Goal: Task Accomplishment & Management: Complete application form

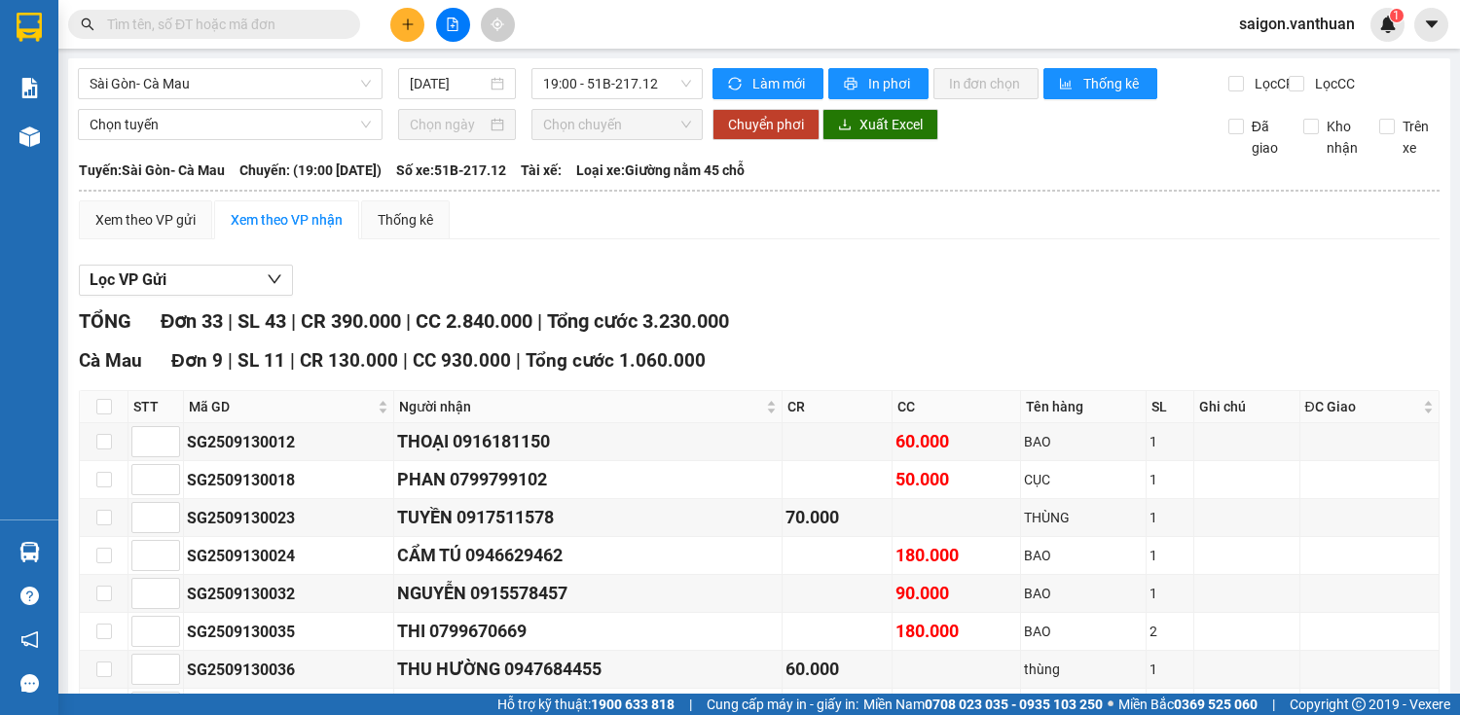
scroll to position [1370, 0]
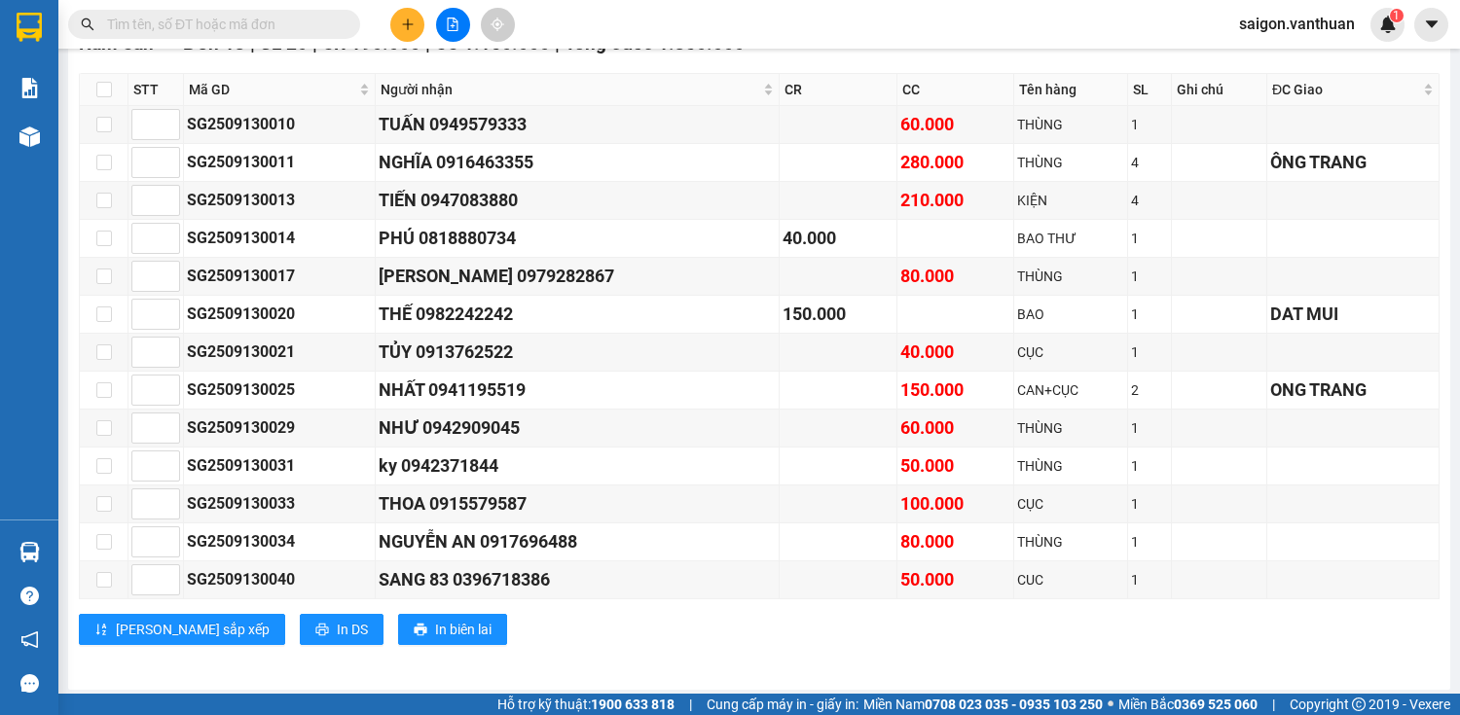
click at [400, 33] on button at bounding box center [407, 25] width 34 height 34
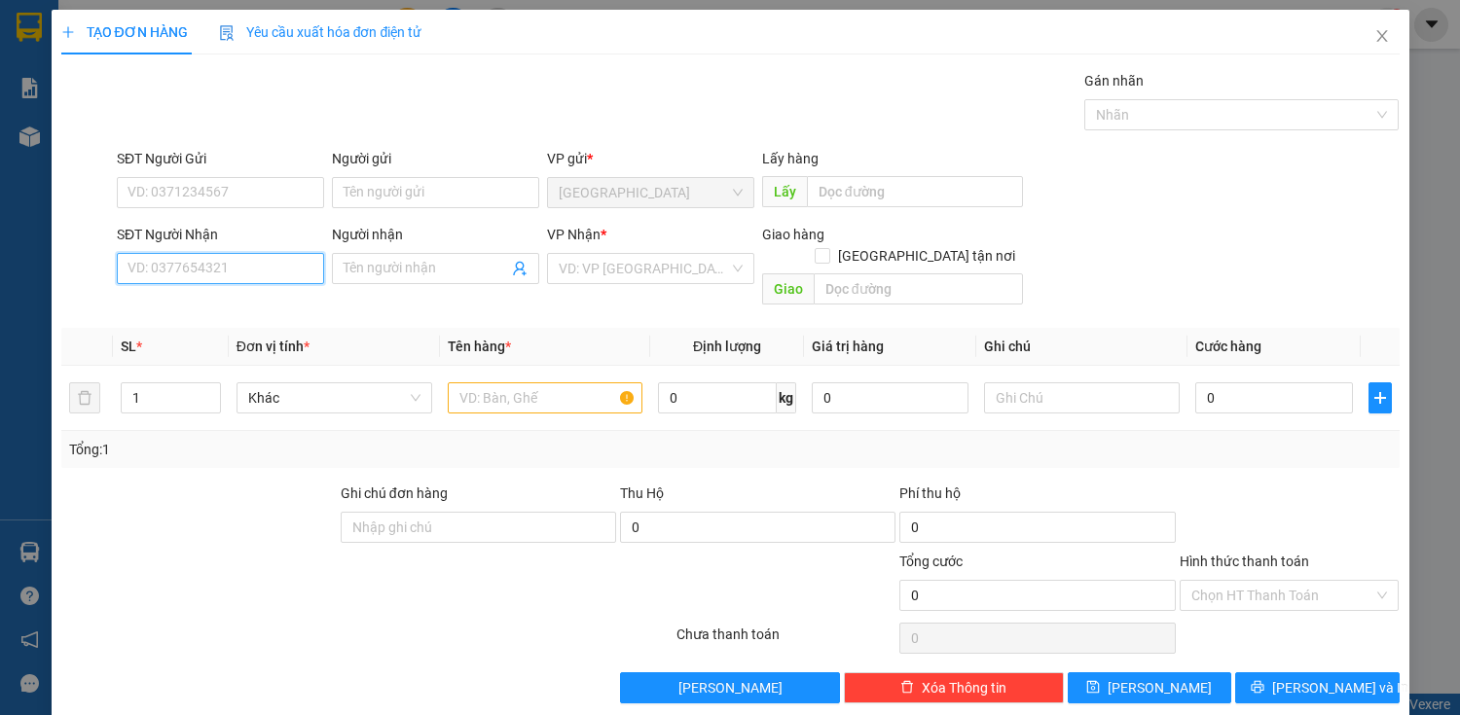
click at [200, 275] on input "SĐT Người Nhận" at bounding box center [220, 268] width 207 height 31
click at [284, 303] on div "0945933832 - TAM" at bounding box center [219, 306] width 182 height 21
type input "0945933832"
type input "TAM"
type input "100.000"
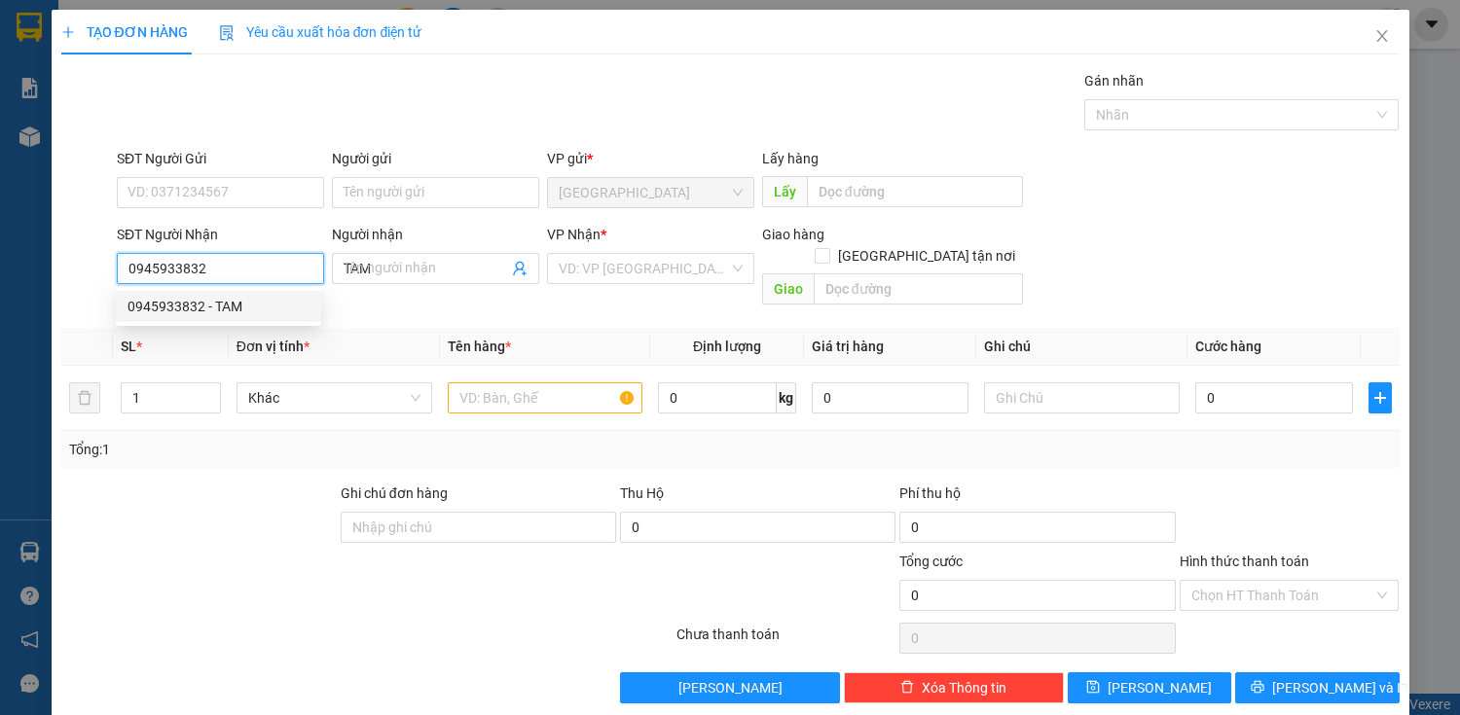
type input "100.000"
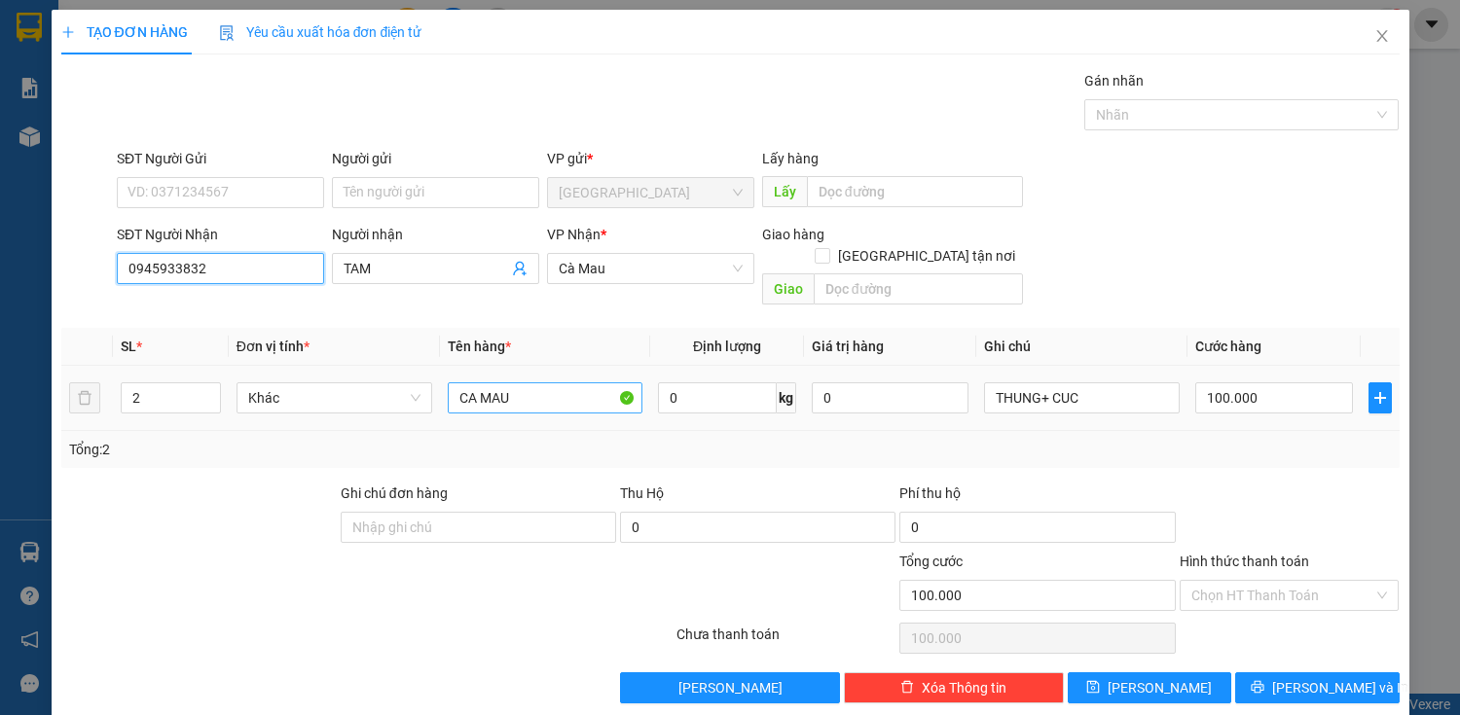
type input "0945933832"
click at [544, 383] on input "CA MAU" at bounding box center [546, 398] width 196 height 31
type input "C"
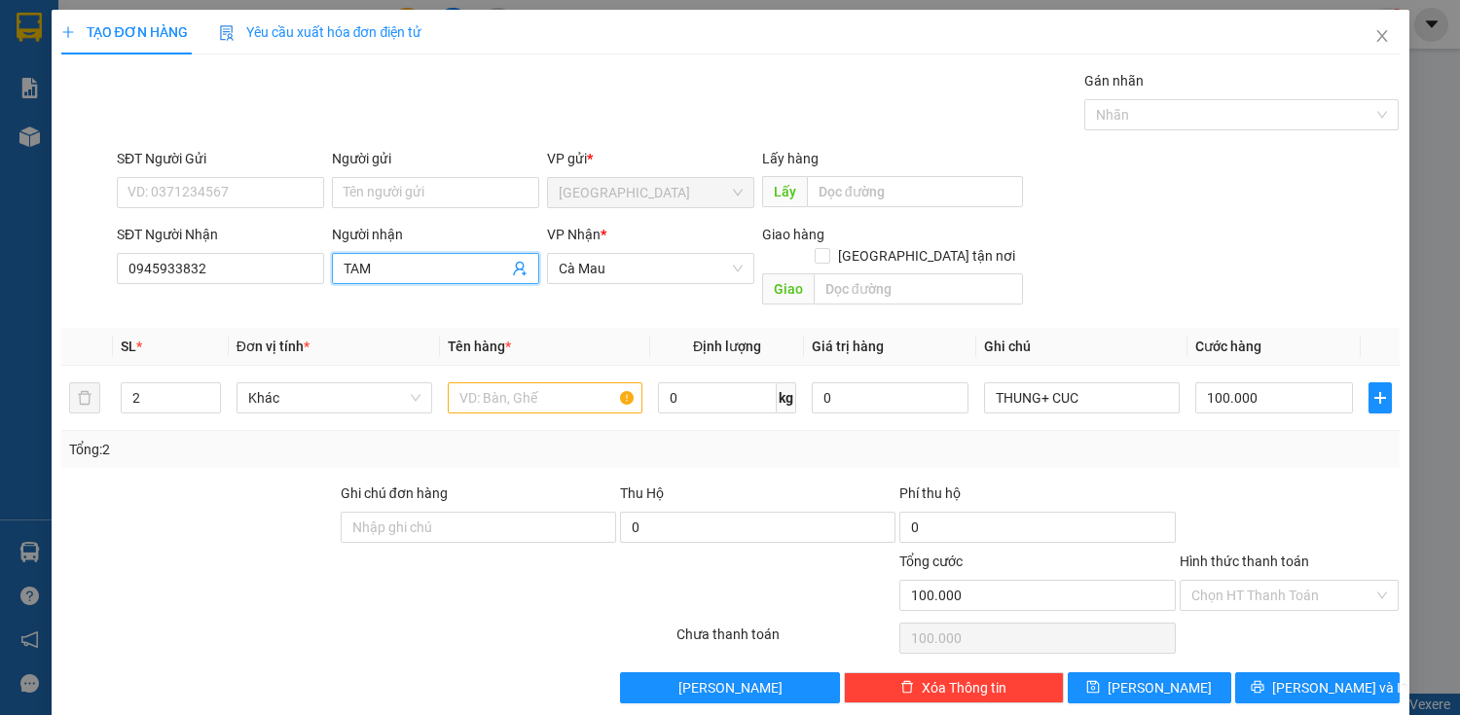
click at [489, 271] on input "TAM" at bounding box center [426, 268] width 164 height 21
type input "T"
type input "TÂM"
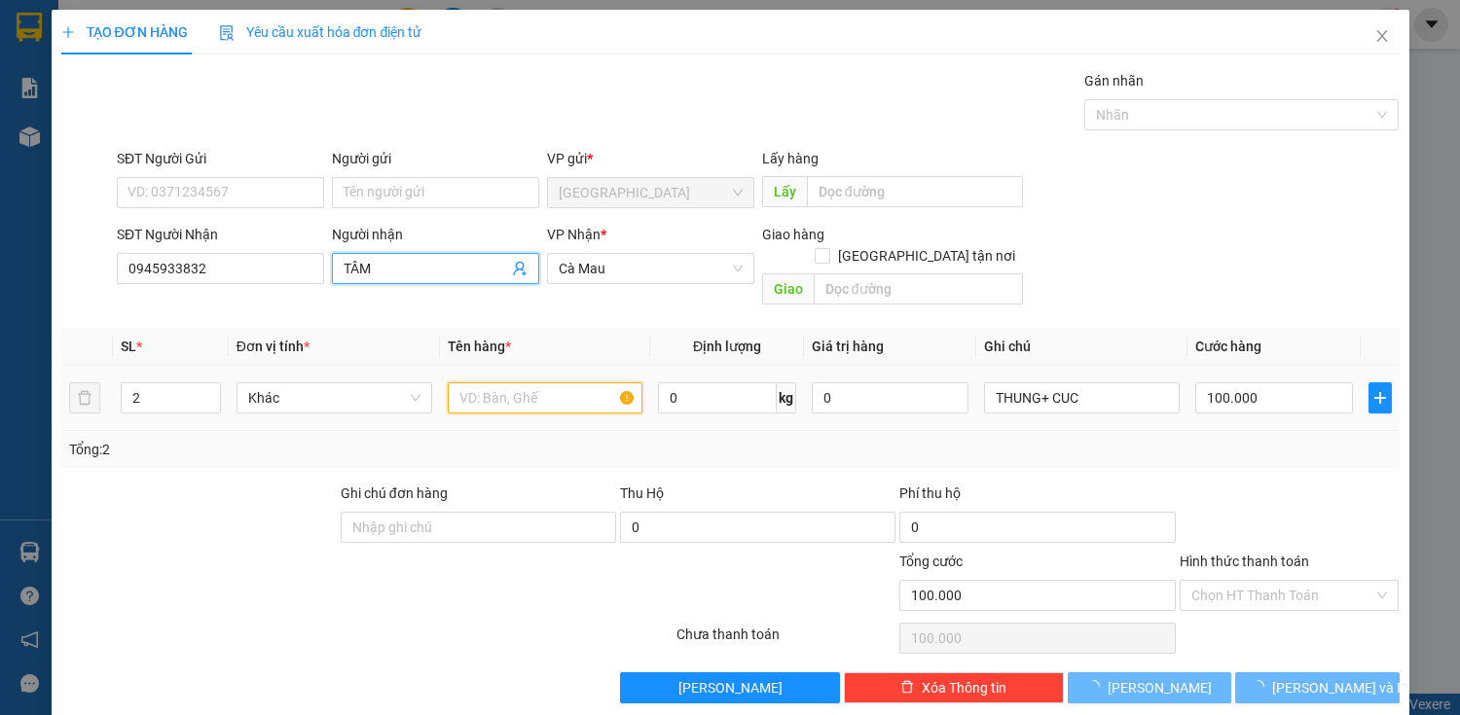
click at [502, 388] on input "text" at bounding box center [546, 398] width 196 height 31
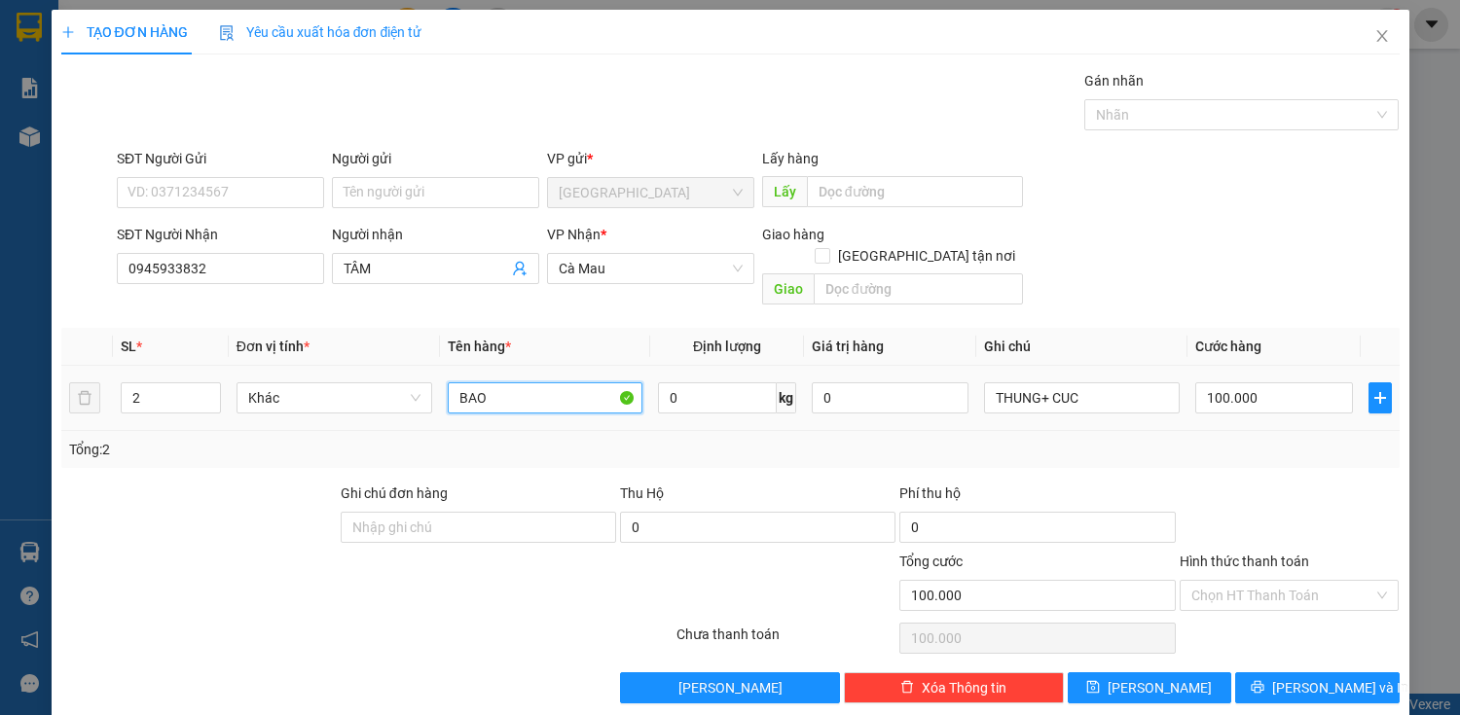
type input "BAO"
click at [1137, 376] on table "SL * Đơn vị tính * Tên hàng * Định lượng Giá trị hàng Ghi chú Cước hàng 2 Khác …" at bounding box center [730, 379] width 1338 height 103
drag, startPoint x: 1098, startPoint y: 405, endPoint x: 1108, endPoint y: 397, distance: 12.5
click at [1098, 403] on td "THUNG+ CUC" at bounding box center [1081, 398] width 211 height 65
click at [1115, 385] on input "THUNG+ CUC" at bounding box center [1082, 398] width 196 height 31
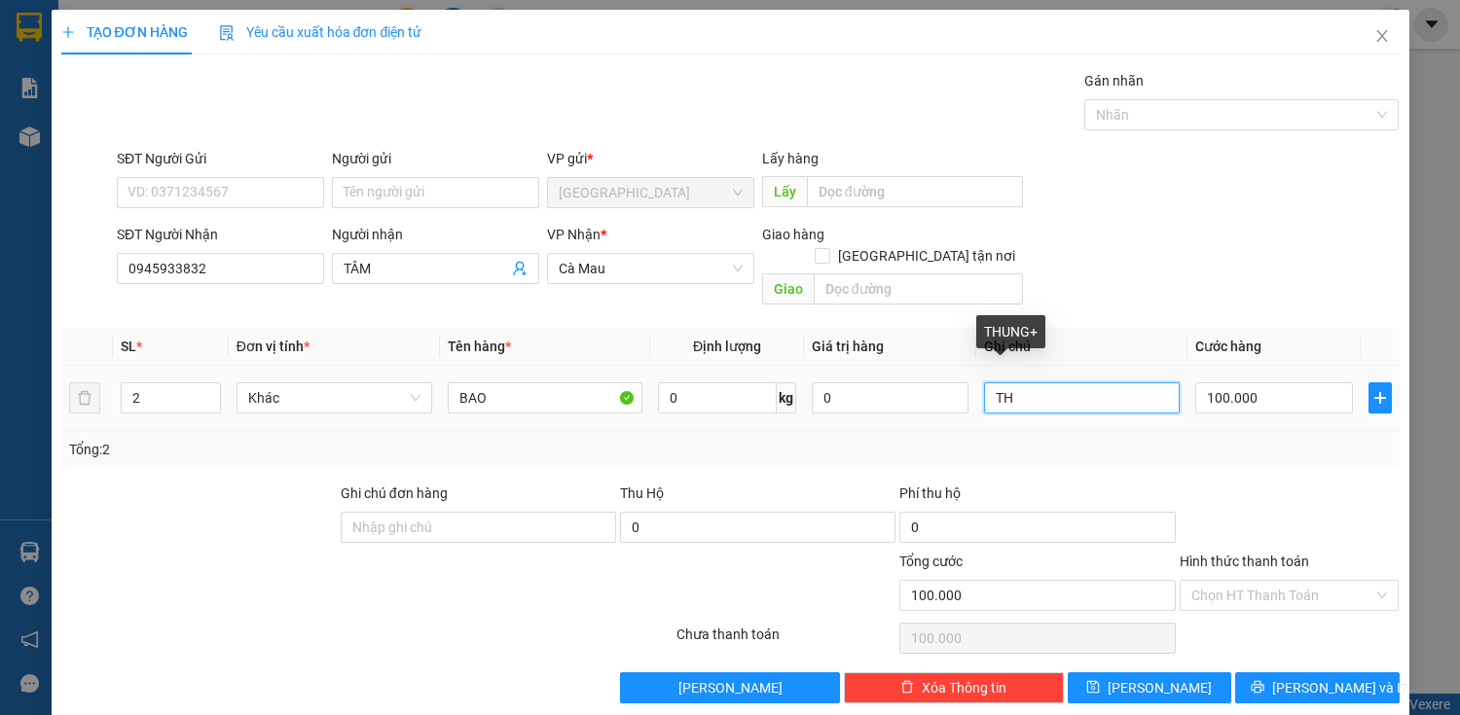
type input "T"
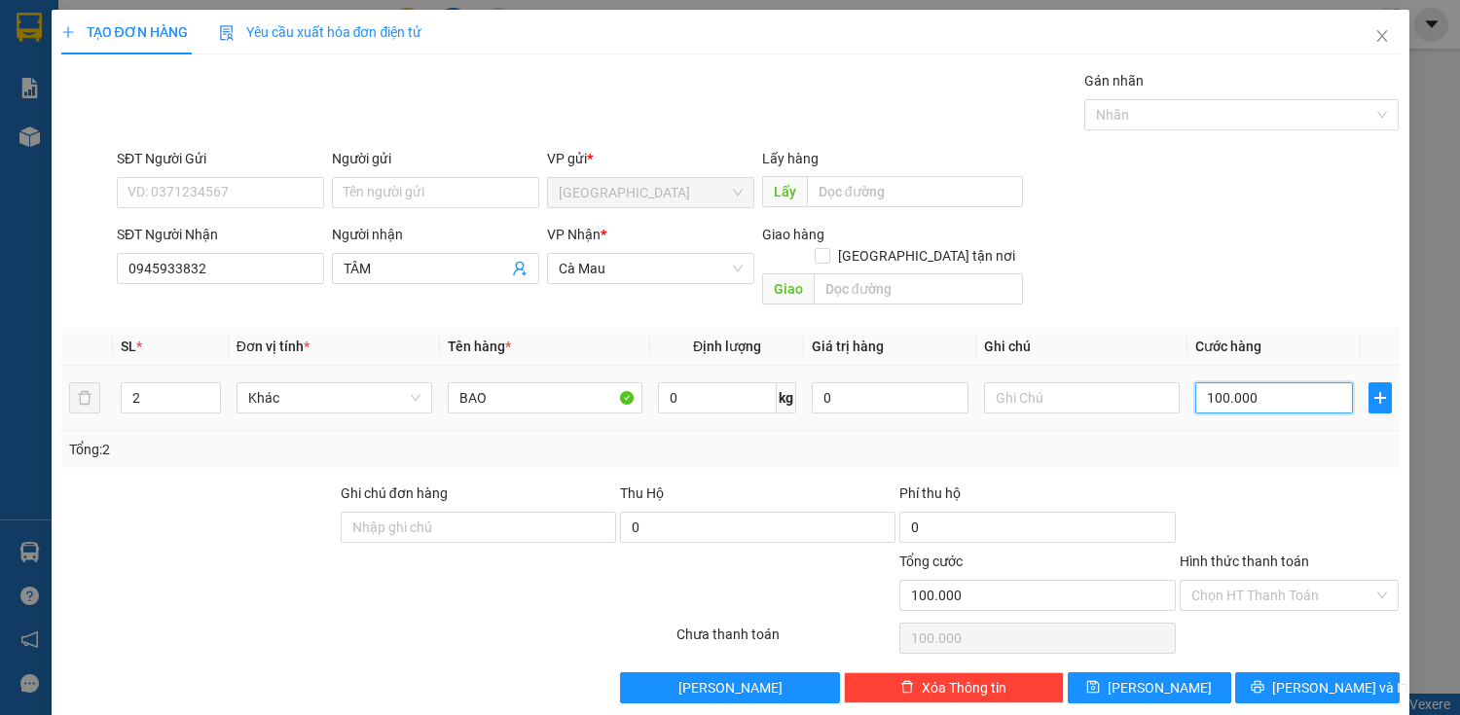
type input "0"
click at [1261, 384] on input "0" at bounding box center [1273, 398] width 157 height 31
type input "0"
type input "10"
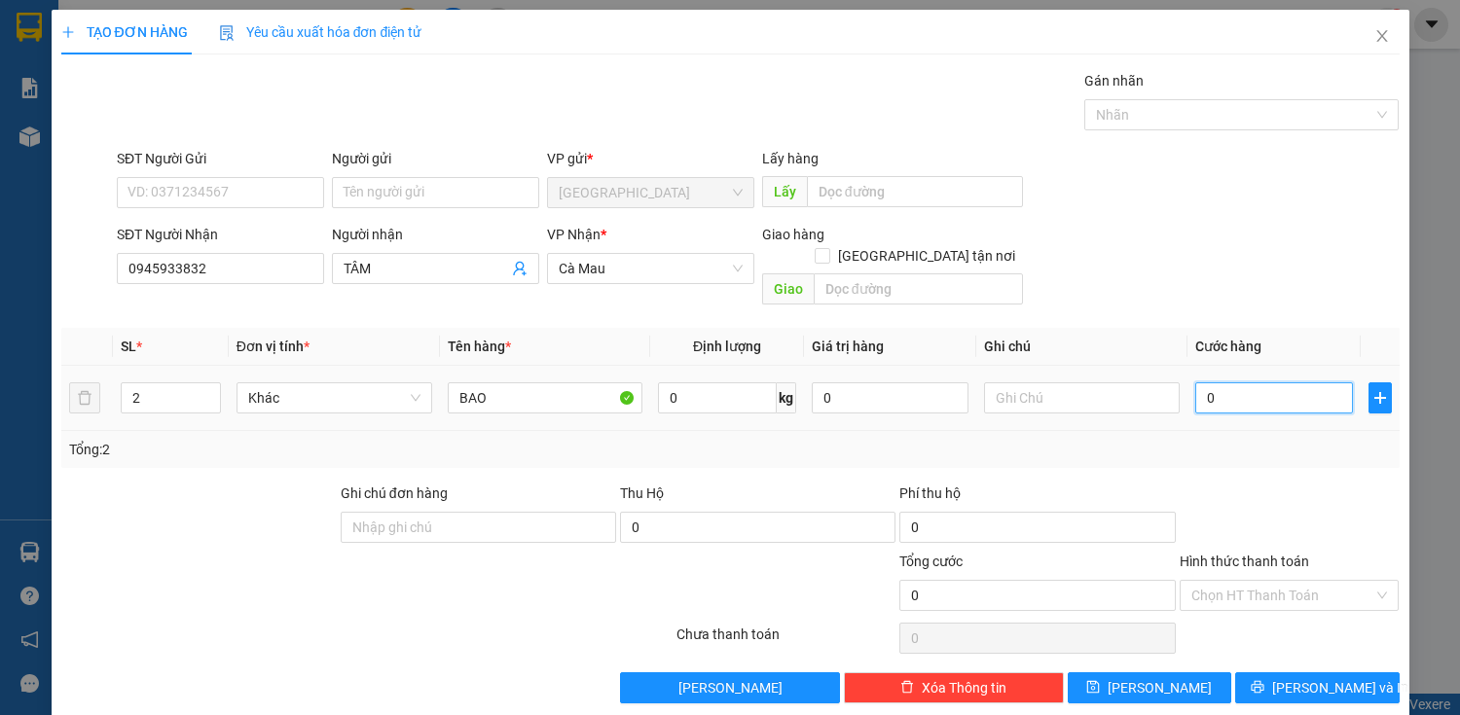
type input "10"
type input "120"
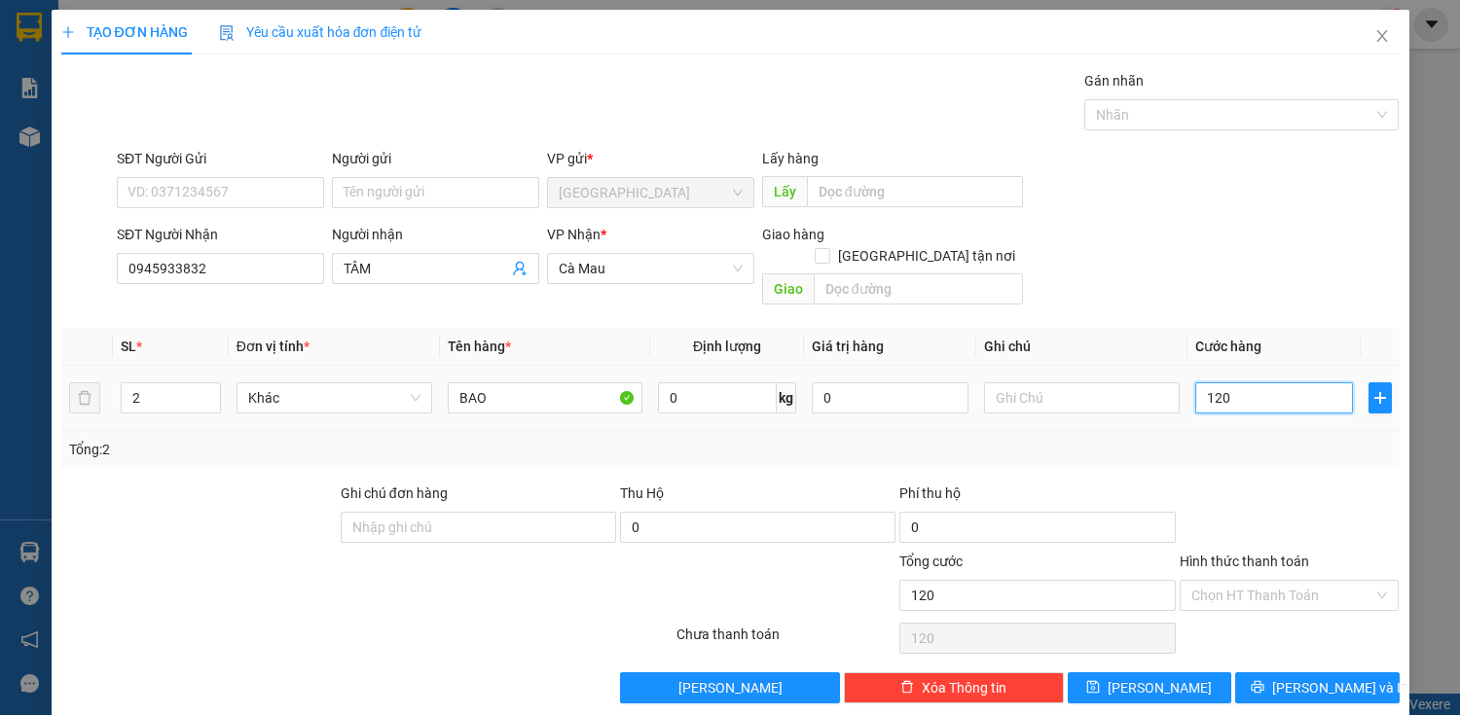
type input "1.200"
type input "12.000"
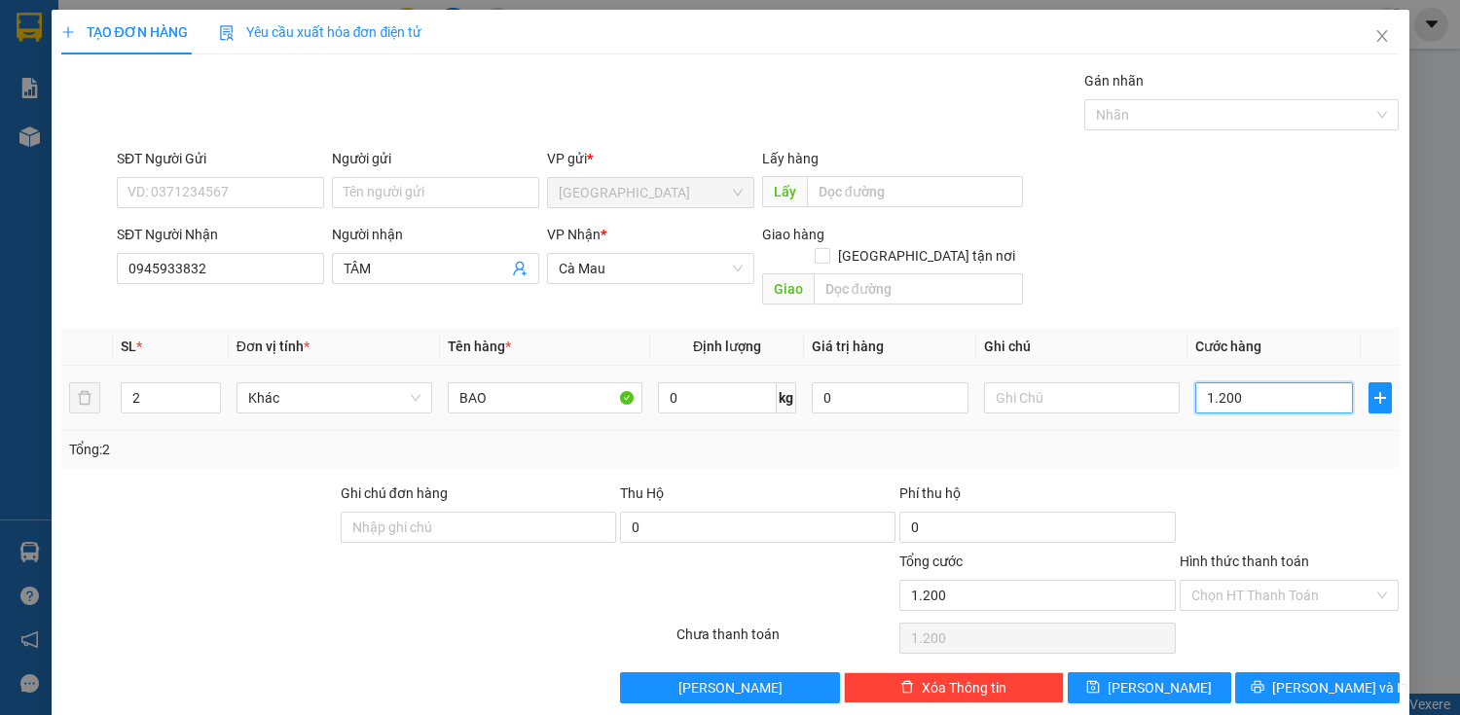
type input "12.000"
type input "120.000"
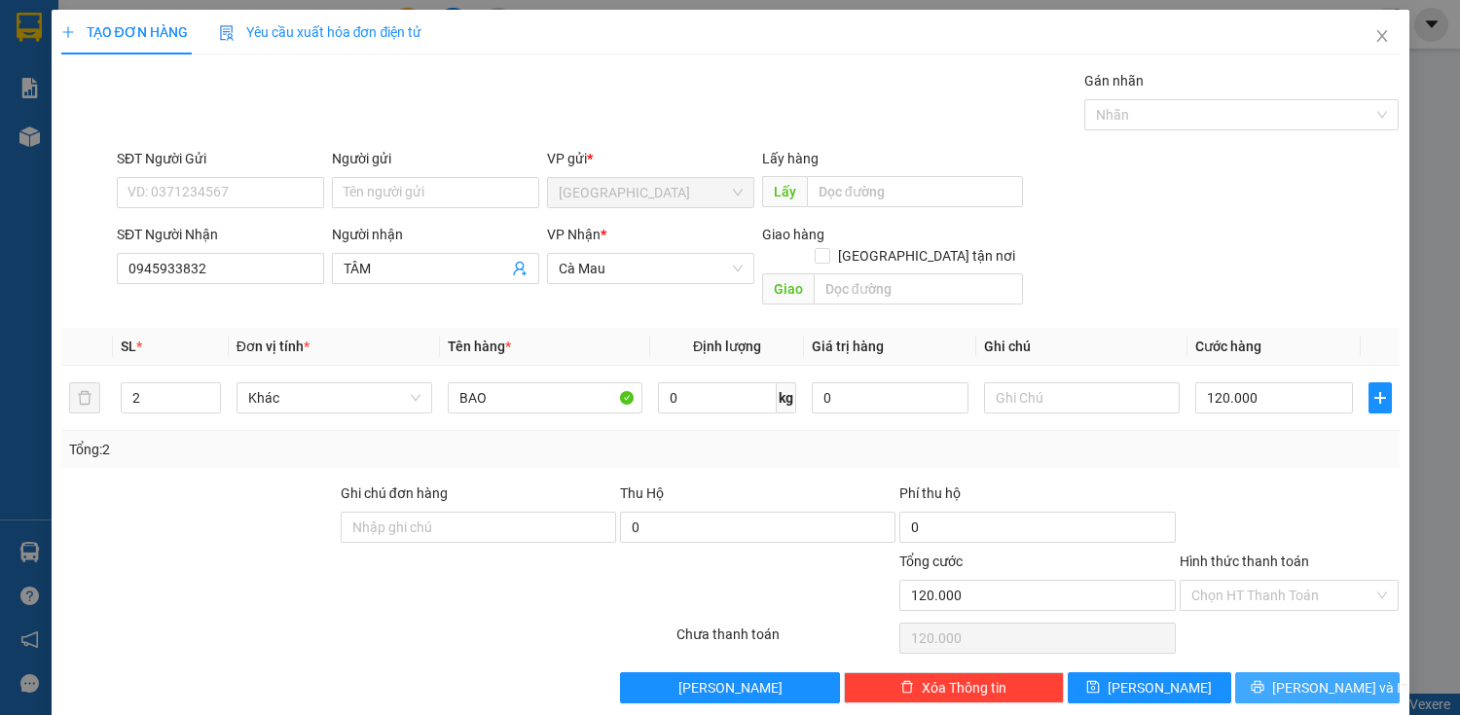
click at [1357, 647] on div "Transit Pickup Surcharge Ids Transit Deliver Surcharge Ids Transit Deliver Surc…" at bounding box center [730, 387] width 1338 height 634
click at [1355, 673] on button "[PERSON_NAME] và In" at bounding box center [1317, 688] width 164 height 31
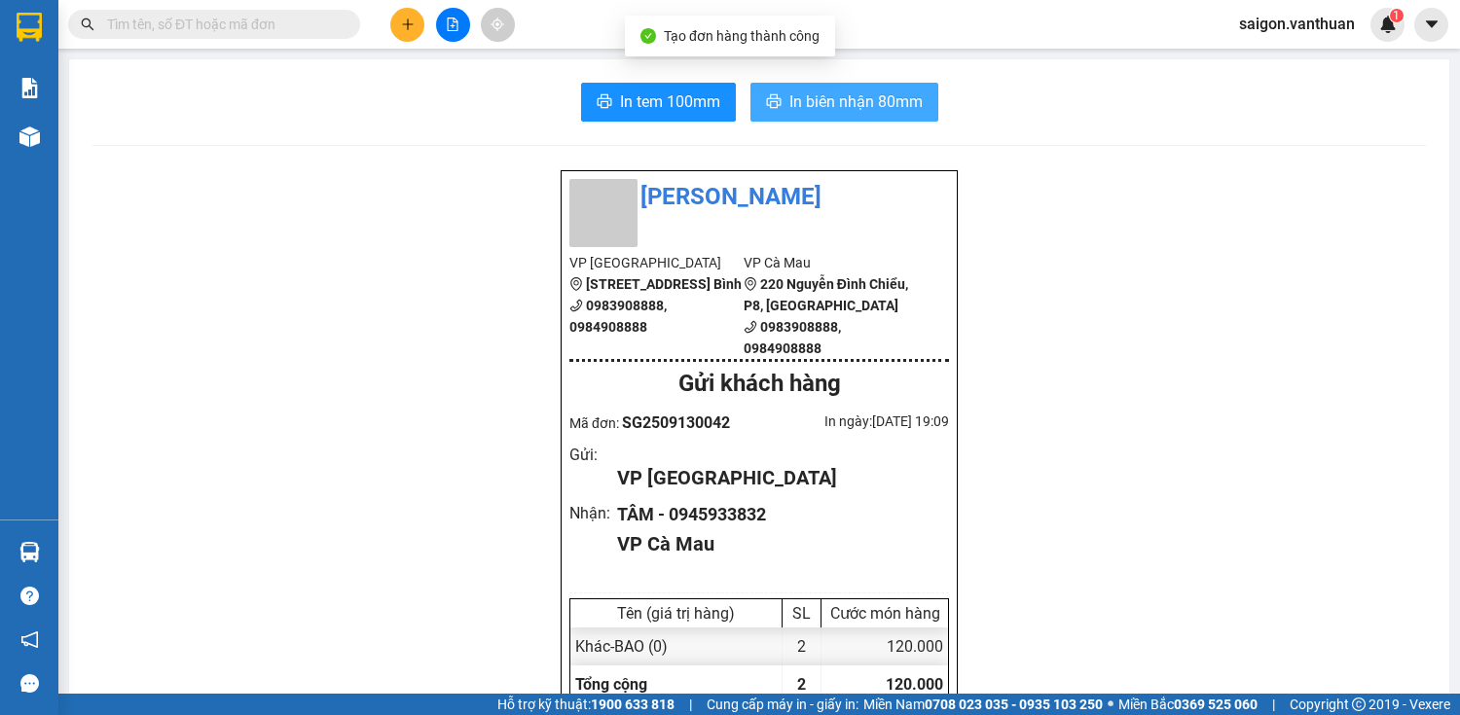
click at [885, 105] on span "In biên nhận 80mm" at bounding box center [855, 102] width 133 height 24
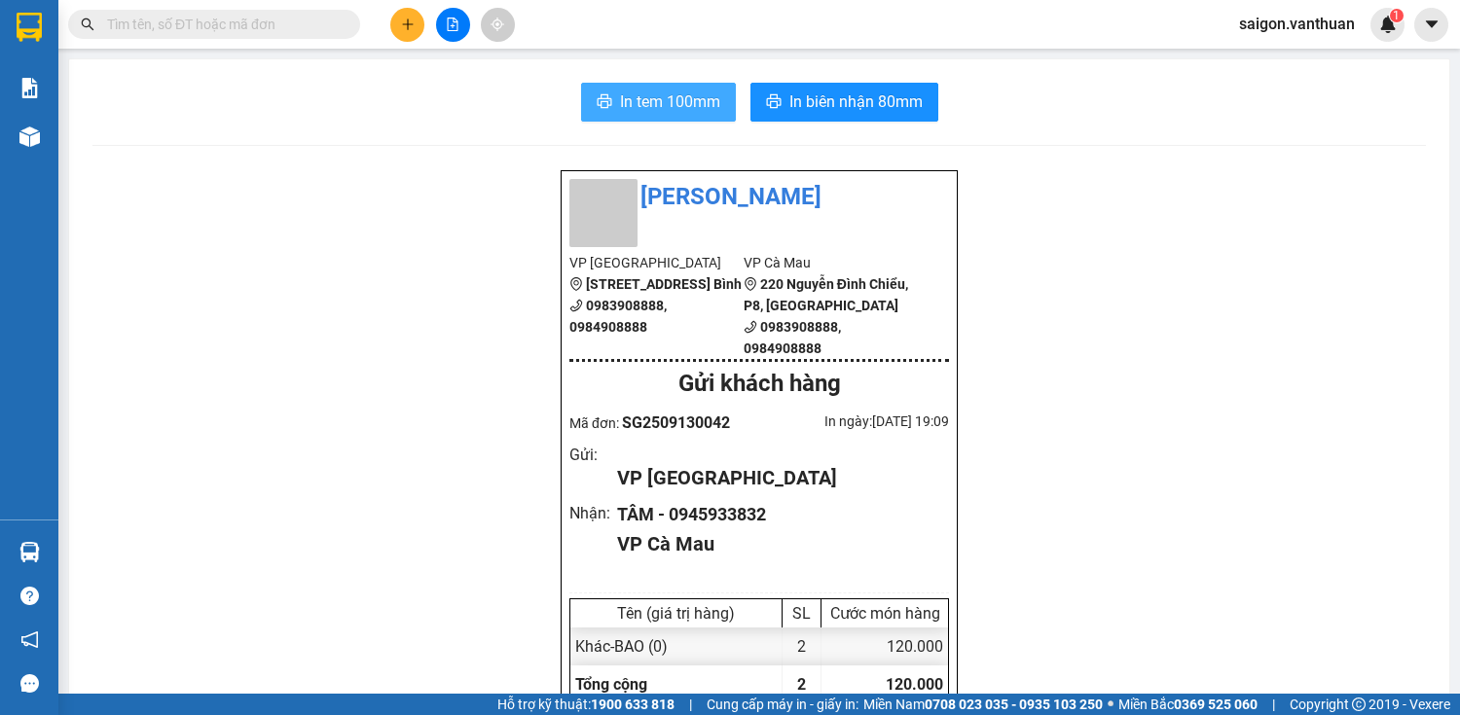
click at [655, 117] on button "In tem 100mm" at bounding box center [658, 102] width 155 height 39
click at [448, 18] on icon "file-add" at bounding box center [453, 25] width 11 height 14
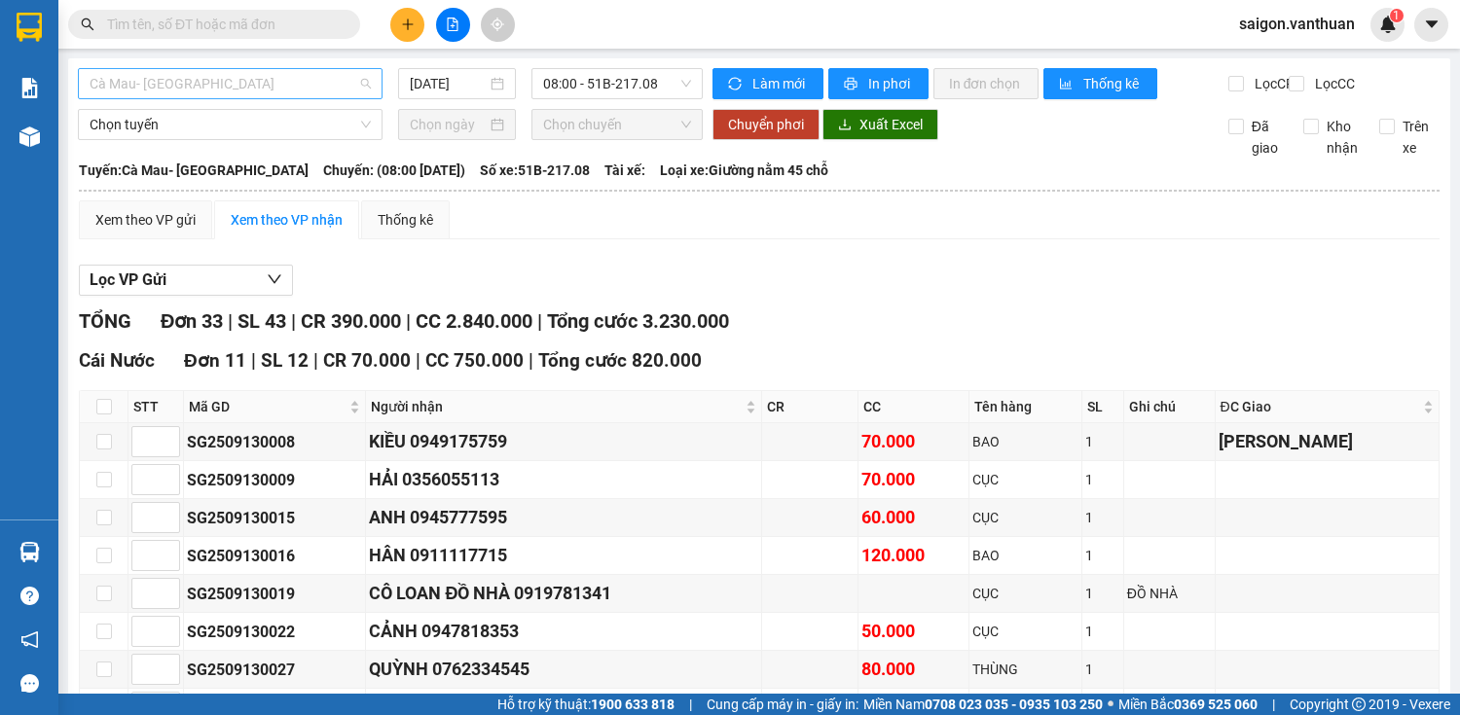
click at [267, 93] on span "Cà Mau- [GEOGRAPHIC_DATA]" at bounding box center [230, 83] width 281 height 29
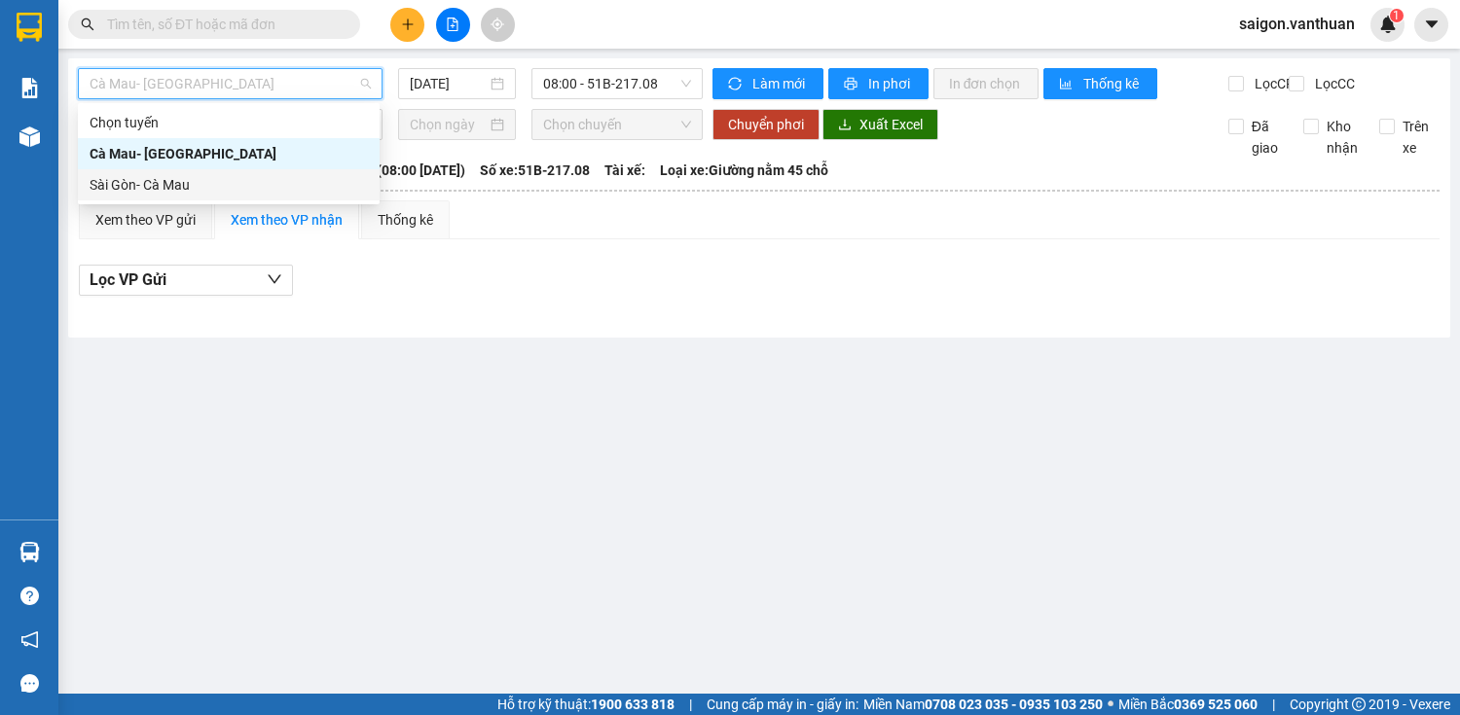
click at [199, 185] on div "Sài Gòn- Cà Mau" at bounding box center [229, 184] width 278 height 21
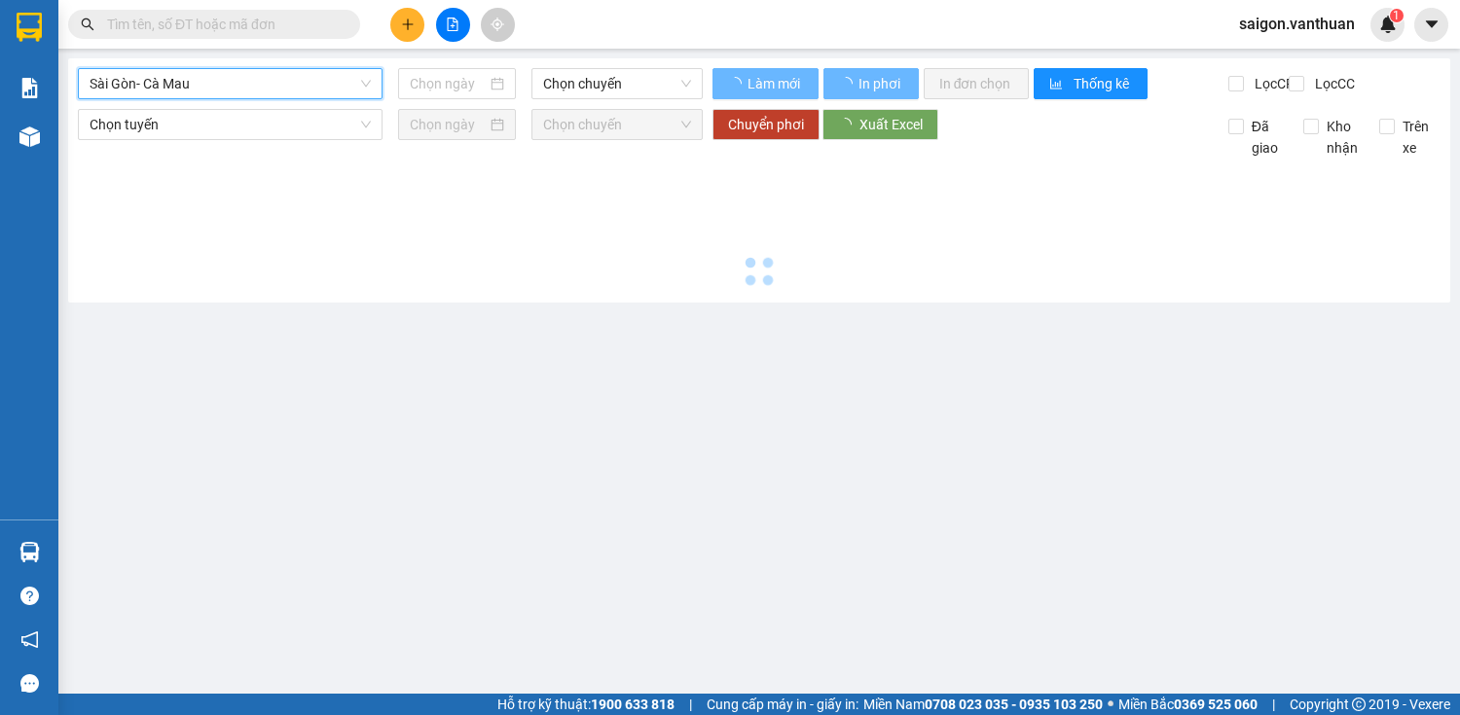
type input "[DATE]"
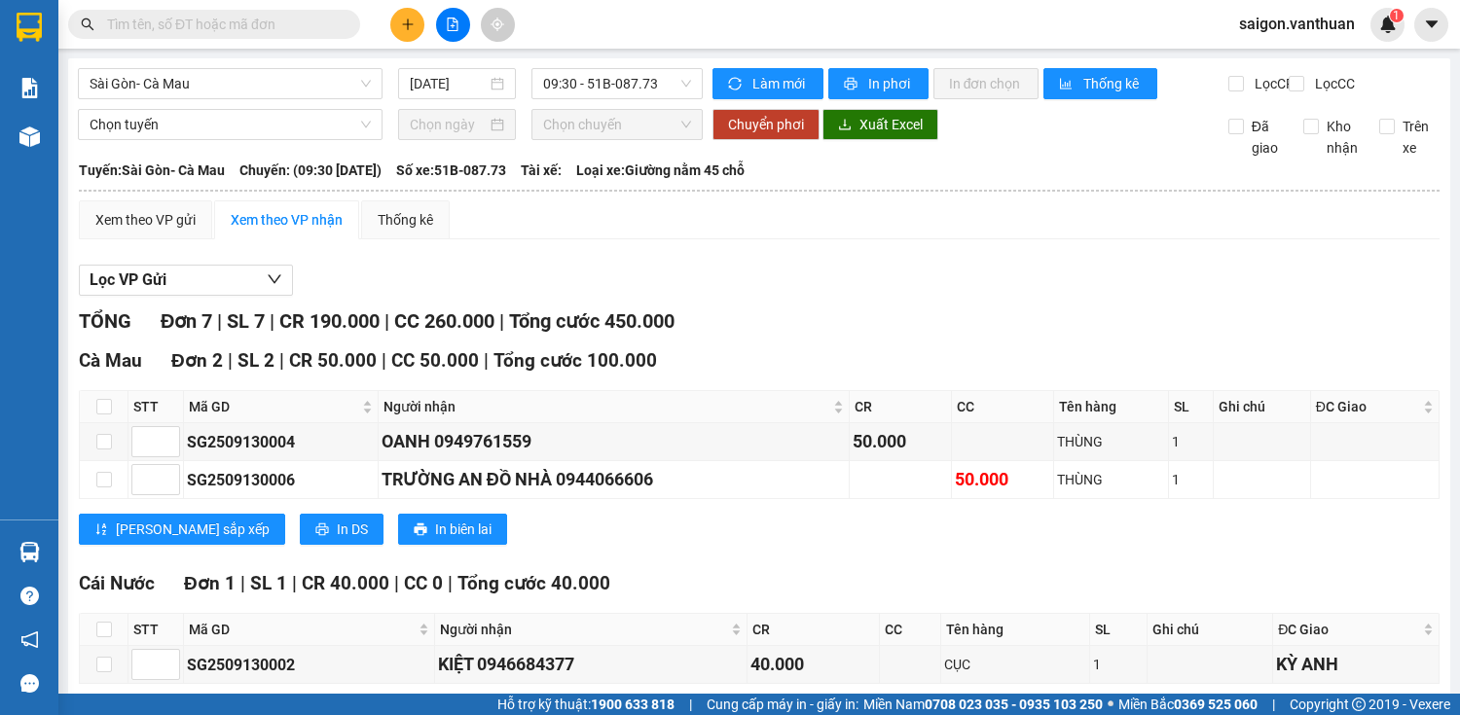
click at [594, 99] on div "Sài Gòn- Cà Mau [DATE] 09:30 - 51B-087.73" at bounding box center [390, 83] width 625 height 31
click at [608, 93] on span "09:30 - 51B-087.73" at bounding box center [617, 83] width 148 height 29
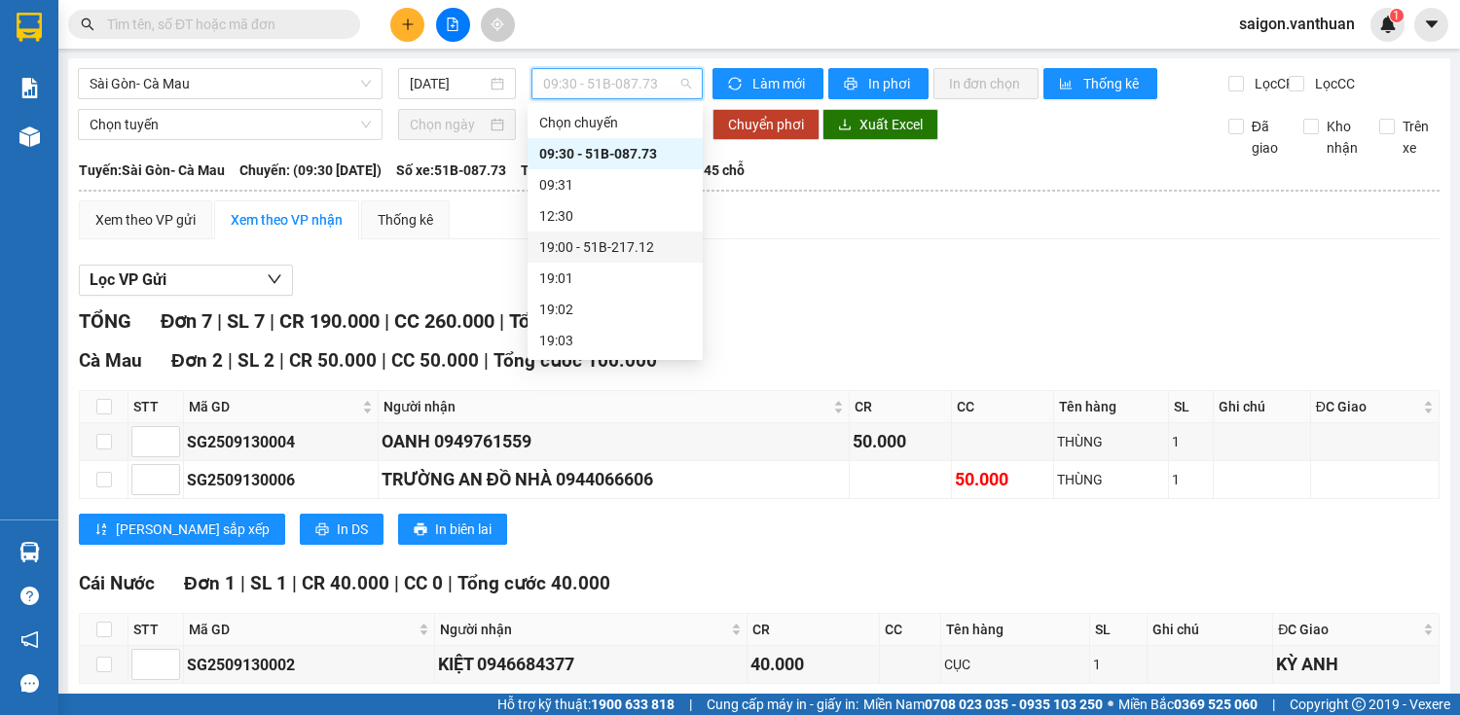
click at [597, 237] on div "19:00 - 51B-217.12" at bounding box center [615, 247] width 152 height 21
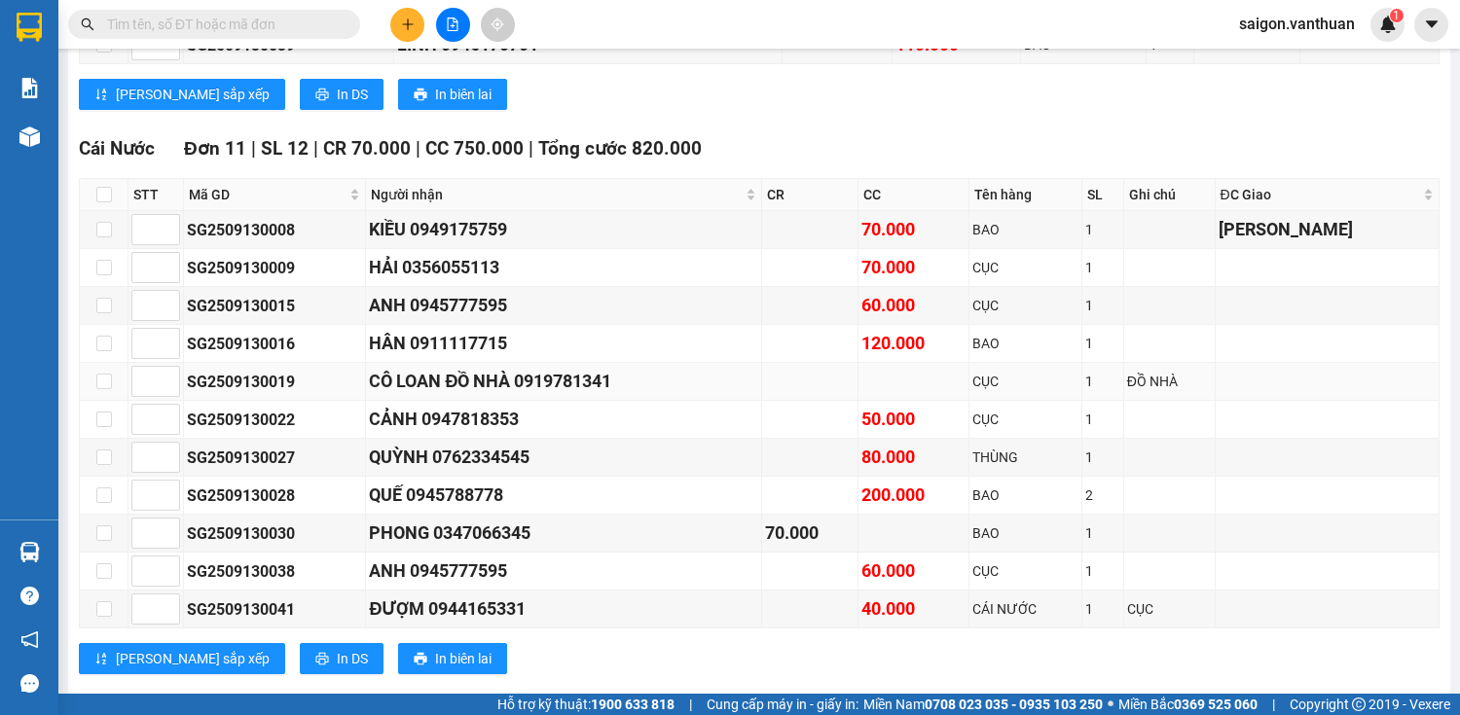
scroll to position [311, 0]
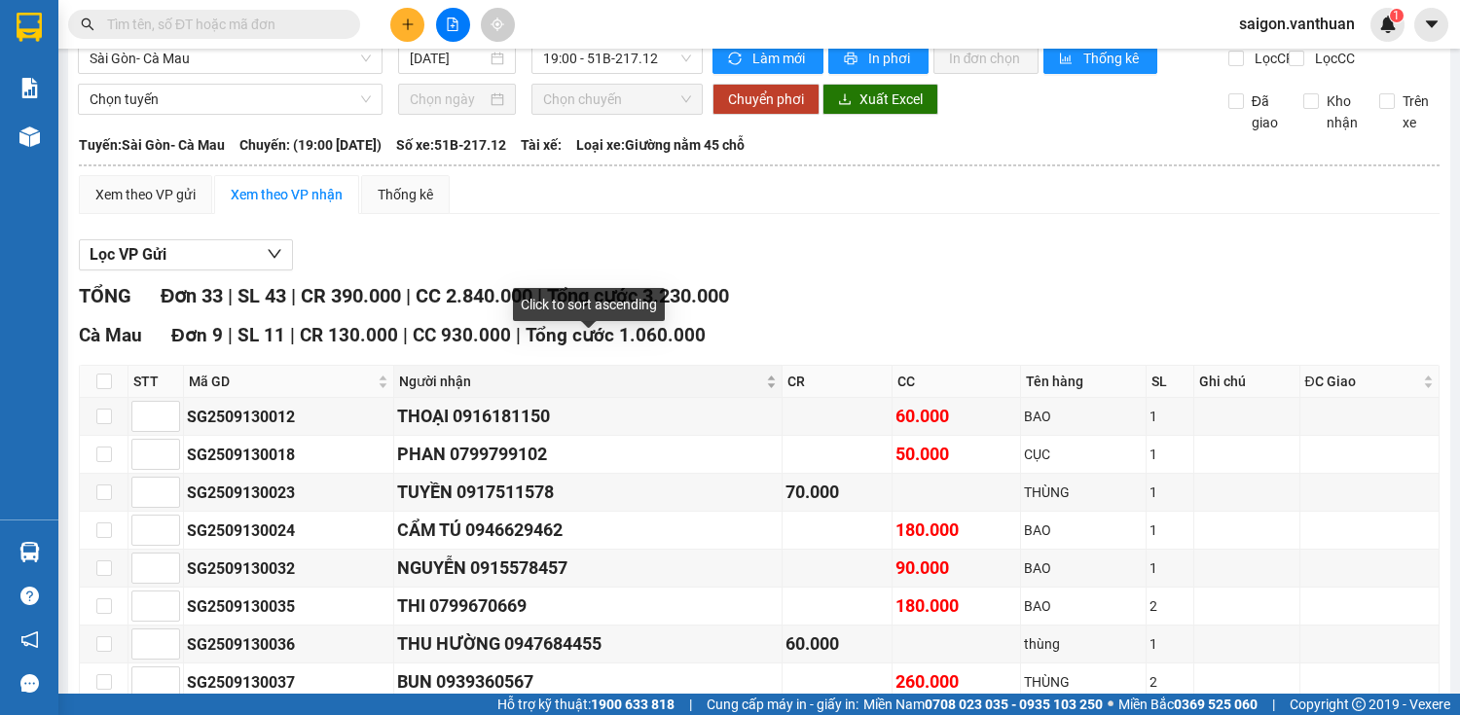
scroll to position [0, 0]
